Goal: Submit feedback/report problem

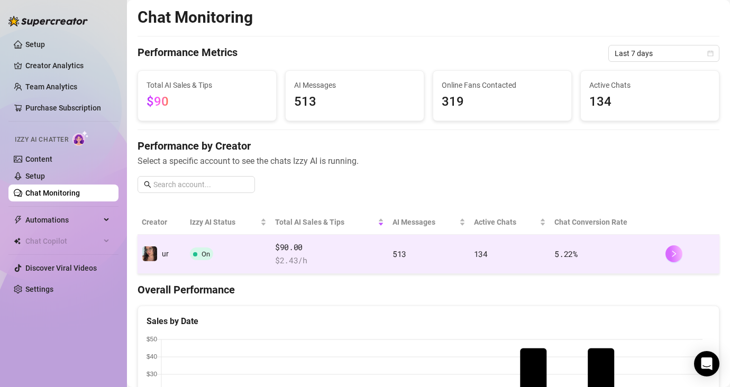
click at [670, 254] on icon "right" at bounding box center [673, 253] width 7 height 7
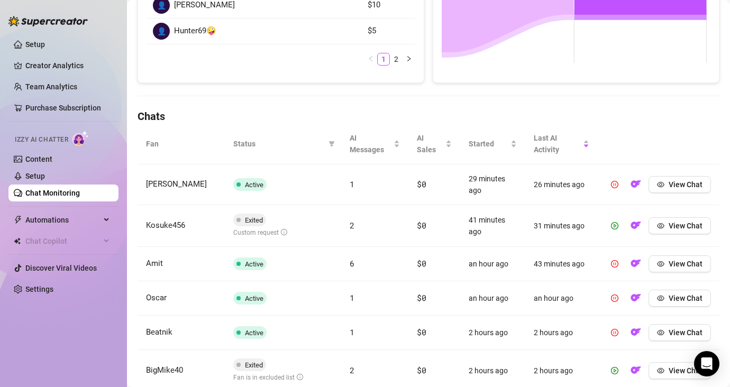
scroll to position [271, 0]
click at [657, 226] on icon "eye" at bounding box center [660, 225] width 7 height 7
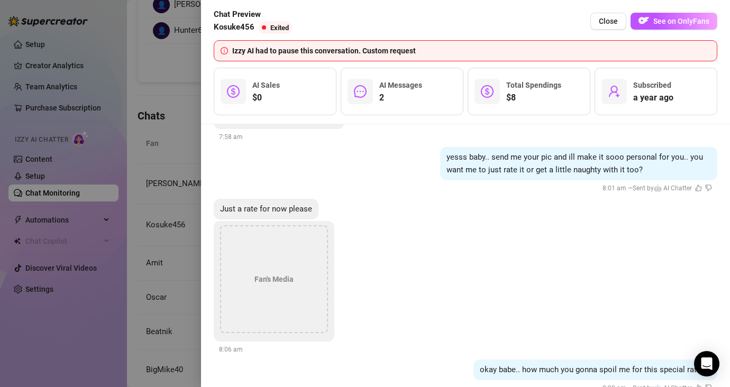
scroll to position [1425, 0]
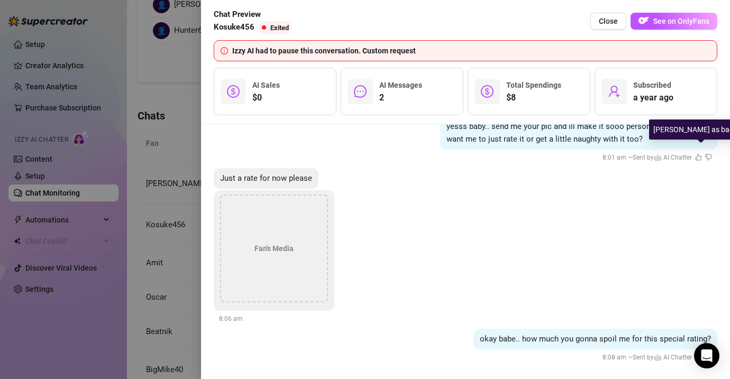
click at [705, 155] on icon "dislike" at bounding box center [708, 157] width 7 height 7
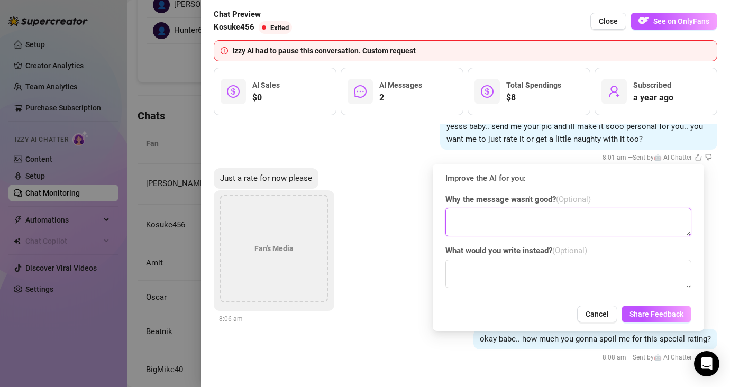
click at [623, 227] on textarea at bounding box center [568, 222] width 246 height 29
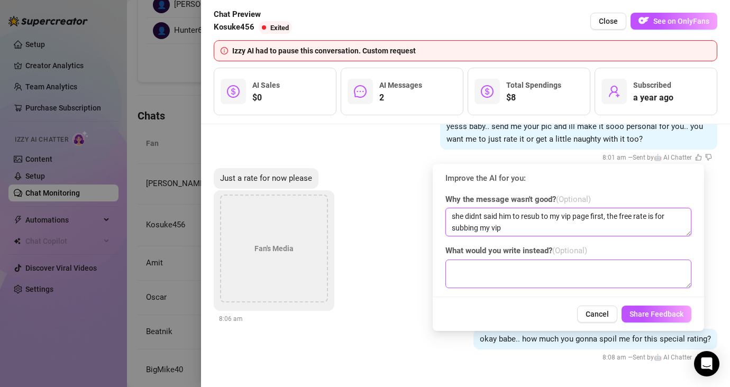
type textarea "she didnt said him to resub to my vip page first, the free rate is for subbing …"
click at [637, 276] on textarea at bounding box center [568, 274] width 246 height 29
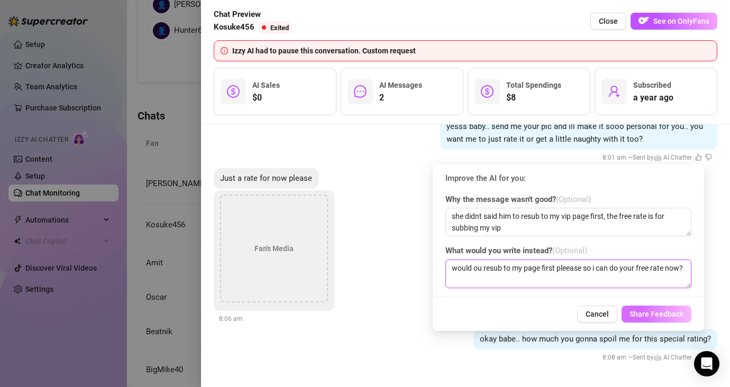
type textarea "would ou resub to my page first pleease so i can do your free rate now?"
click at [659, 310] on span "Share Feedback" at bounding box center [656, 314] width 54 height 8
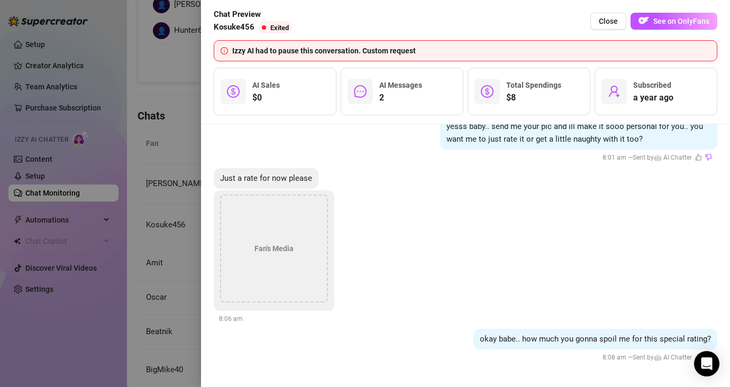
click at [165, 72] on div at bounding box center [365, 193] width 730 height 387
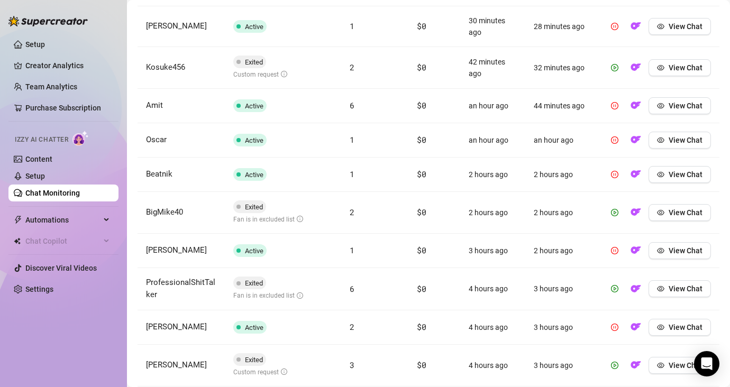
scroll to position [472, 0]
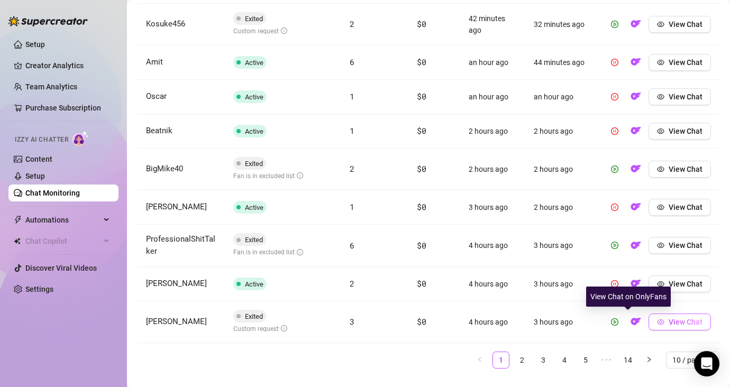
click at [669, 322] on span "View Chat" at bounding box center [685, 322] width 34 height 8
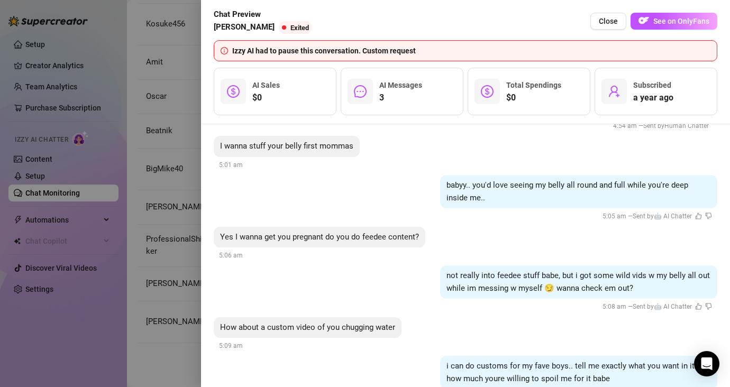
scroll to position [1488, 0]
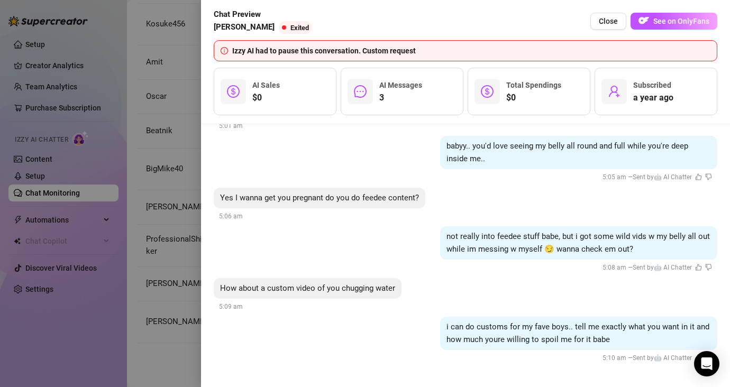
click at [187, 272] on div at bounding box center [365, 193] width 730 height 387
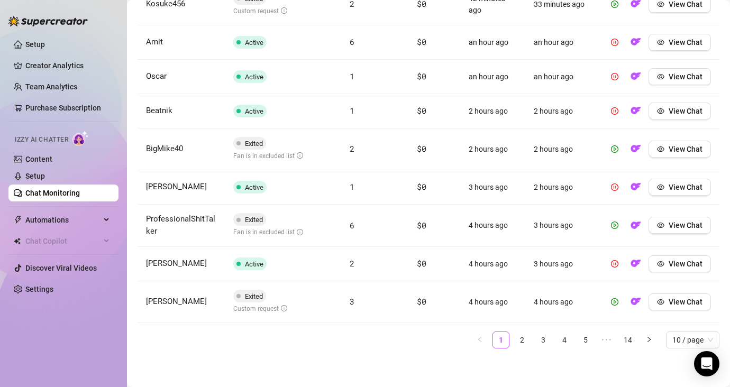
scroll to position [493, 0]
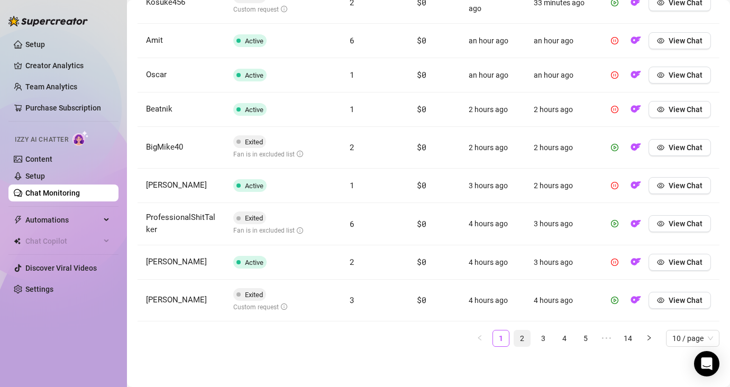
click at [519, 338] on link "2" at bounding box center [522, 339] width 16 height 16
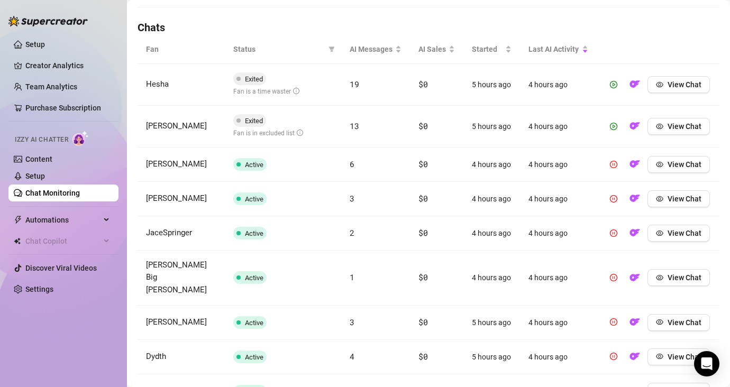
scroll to position [362, 0]
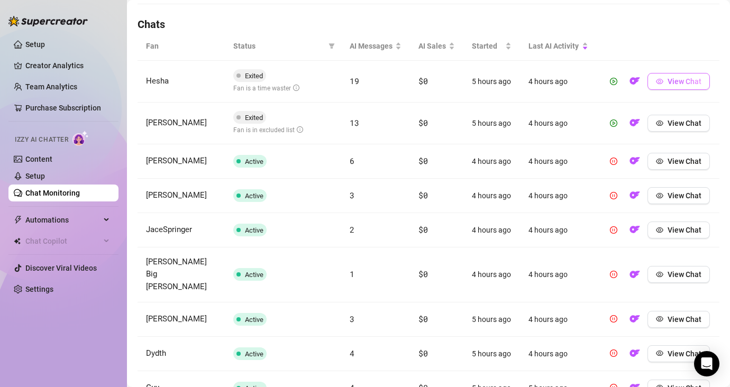
click at [667, 86] on span "View Chat" at bounding box center [684, 81] width 34 height 8
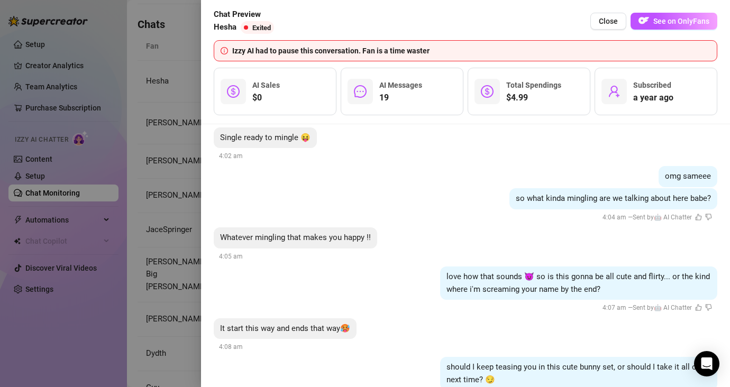
scroll to position [1463, 0]
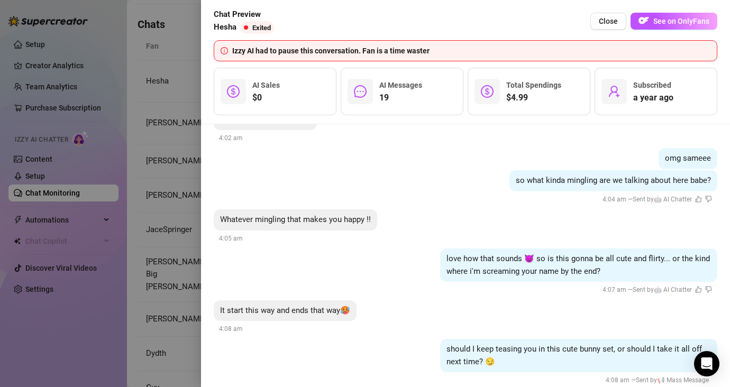
click at [162, 191] on div at bounding box center [365, 193] width 730 height 387
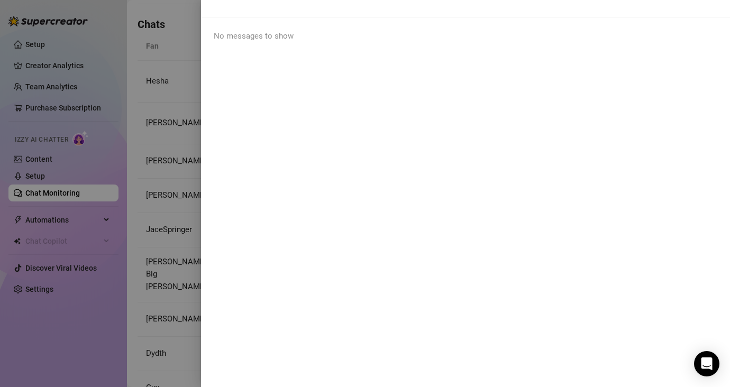
scroll to position [0, 0]
